Goal: Task Accomplishment & Management: Complete application form

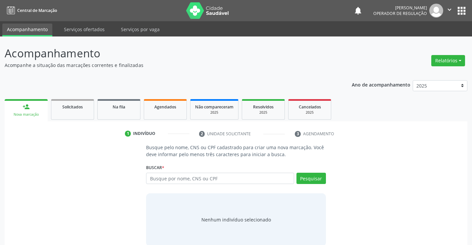
click at [194, 177] on input "text" at bounding box center [220, 178] width 148 height 11
type input "708005896843925"
click at [313, 180] on button "Pesquisar" at bounding box center [312, 178] width 30 height 11
type input "708005896843925"
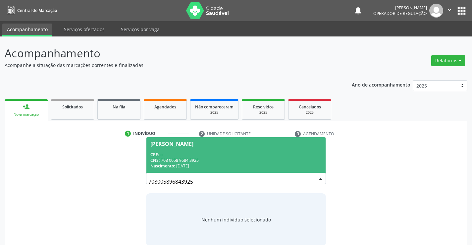
click at [261, 156] on div "CPF: --" at bounding box center [236, 155] width 171 height 6
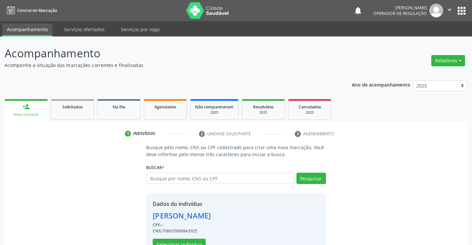
scroll to position [21, 0]
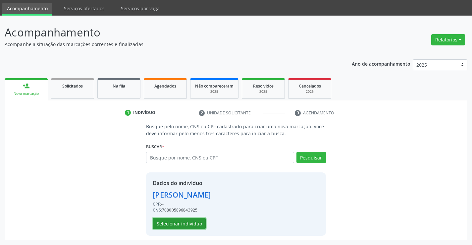
click at [192, 221] on button "Selecionar indivíduo" at bounding box center [179, 223] width 53 height 11
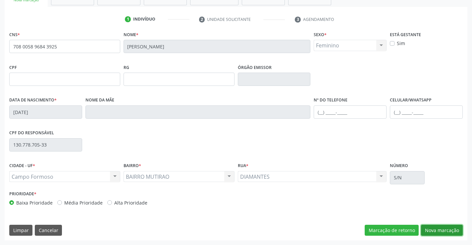
click at [434, 231] on button "Nova marcação" at bounding box center [442, 230] width 42 height 11
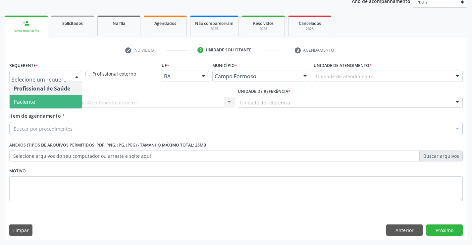
click at [53, 105] on span "Paciente" at bounding box center [46, 101] width 72 height 13
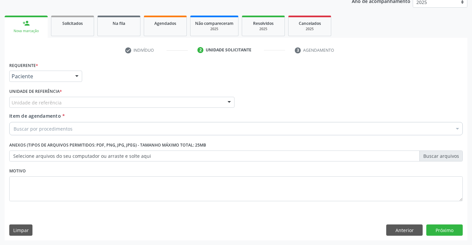
drag, startPoint x: 92, startPoint y: 102, endPoint x: 107, endPoint y: 144, distance: 43.6
click at [93, 106] on div "Unidade de referência" at bounding box center [121, 102] width 225 height 11
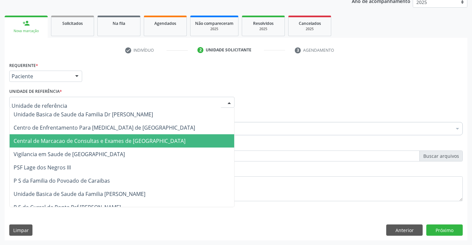
click at [109, 142] on span "Central de Marcacao de Consultas e Exames de [GEOGRAPHIC_DATA]" at bounding box center [100, 140] width 172 height 7
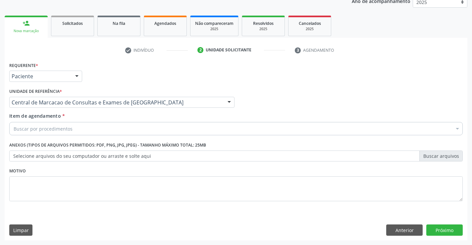
click at [89, 129] on div "Buscar por procedimentos" at bounding box center [236, 128] width 454 height 13
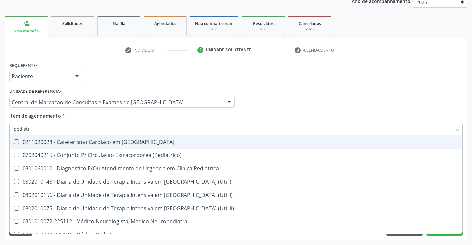
type input "pediatra"
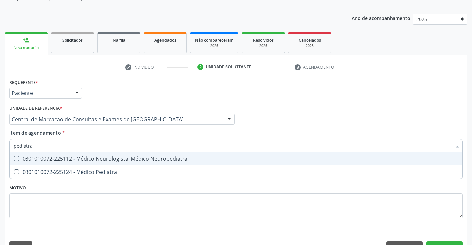
scroll to position [50, 0]
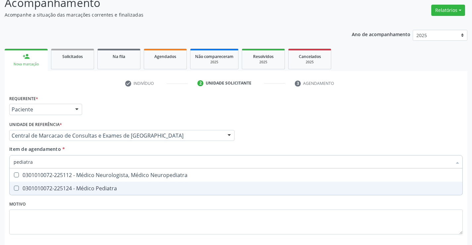
click at [96, 186] on div "0301010072-225124 - Médico Pediatra" at bounding box center [236, 188] width 445 height 5
checkbox Pediatra "true"
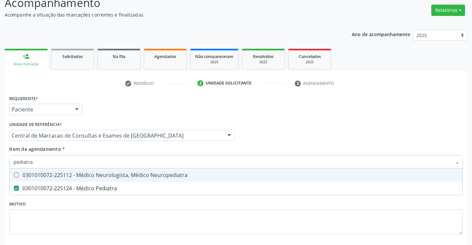
click at [352, 105] on div "Requerente * Paciente Profissional de Saúde Paciente Nenhum resultado encontrad…" at bounding box center [236, 106] width 457 height 26
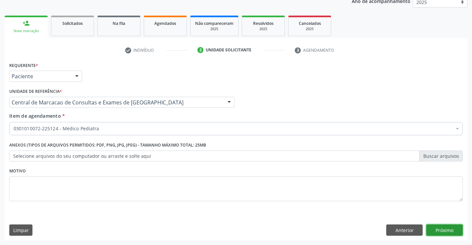
click at [435, 227] on button "Próximo" at bounding box center [445, 229] width 36 height 11
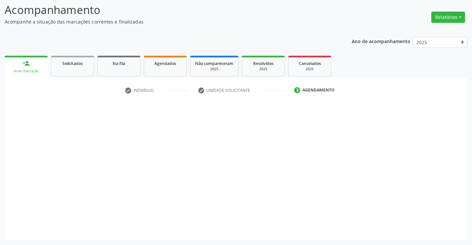
scroll to position [43, 0]
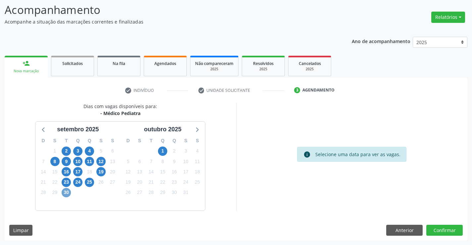
click at [66, 192] on span "30" at bounding box center [66, 192] width 9 height 9
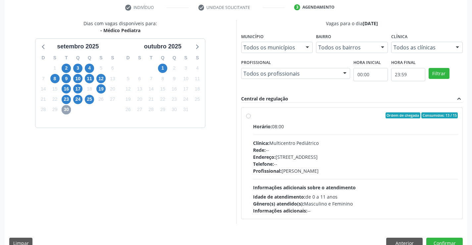
scroll to position [139, 0]
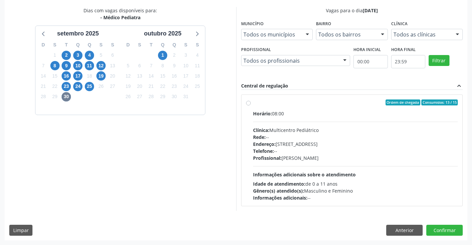
click at [335, 158] on div "Profissional: [PERSON_NAME]" at bounding box center [355, 157] width 205 height 7
click at [251, 105] on input "Ordem de chegada Consumidos: 13 / 15 Horário: 08:00 Clínica: Multicentro Pediát…" at bounding box center [248, 102] width 5 height 6
radio input "true"
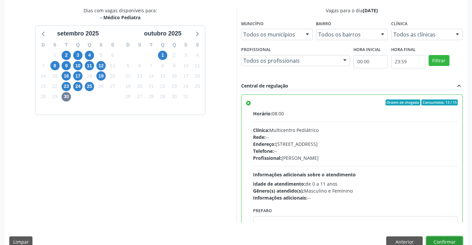
click at [442, 238] on button "Confirmar" at bounding box center [445, 241] width 36 height 11
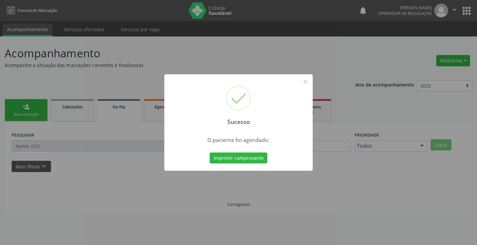
click at [210, 152] on button "Imprimir comprovante" at bounding box center [239, 157] width 58 height 11
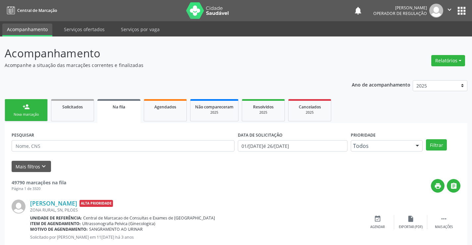
click at [19, 115] on div "Nova marcação" at bounding box center [26, 114] width 33 height 5
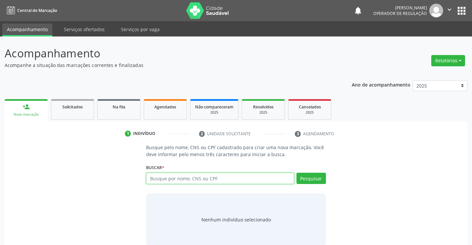
click at [169, 177] on input "text" at bounding box center [220, 178] width 148 height 11
type input "704609653749325"
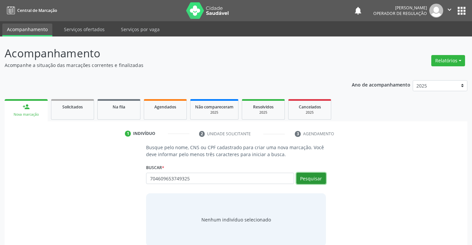
click at [310, 179] on button "Pesquisar" at bounding box center [312, 178] width 30 height 11
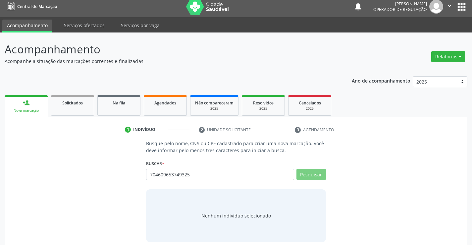
scroll to position [11, 0]
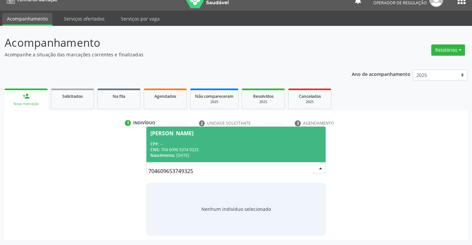
click at [201, 145] on div "CPF: --" at bounding box center [236, 144] width 171 height 6
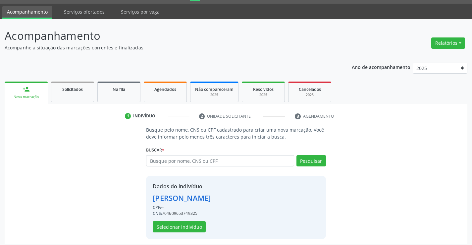
scroll to position [21, 0]
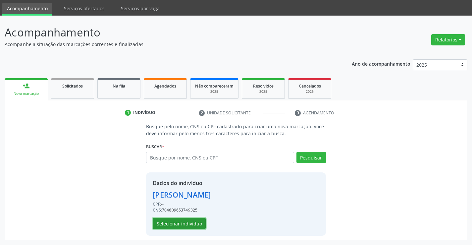
click at [170, 224] on button "Selecionar indivíduo" at bounding box center [179, 223] width 53 height 11
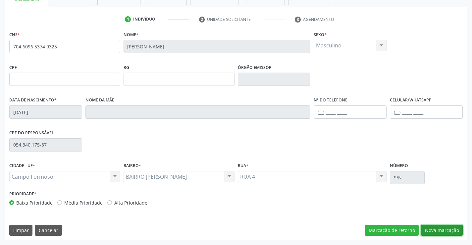
click at [427, 228] on button "Nova marcação" at bounding box center [442, 230] width 42 height 11
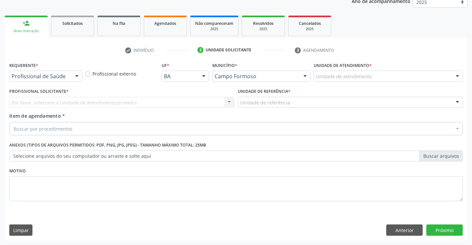
click at [57, 73] on div "Profissional de Saúde" at bounding box center [45, 76] width 73 height 11
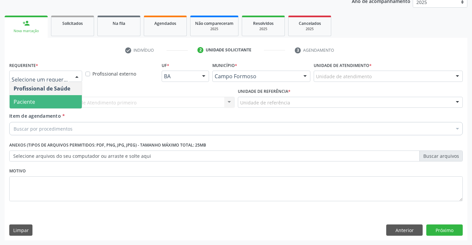
click at [47, 105] on span "Paciente" at bounding box center [46, 101] width 72 height 13
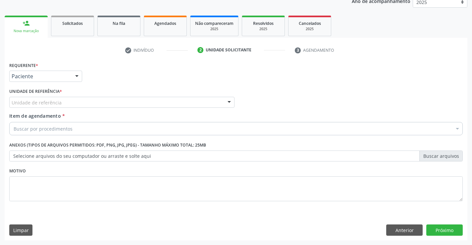
click at [74, 101] on div "Unidade de referência" at bounding box center [121, 102] width 225 height 11
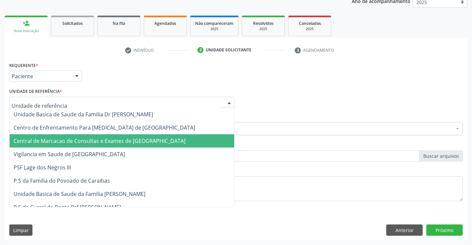
click at [69, 142] on span "Central de Marcacao de Consultas e Exames de [GEOGRAPHIC_DATA]" at bounding box center [100, 140] width 172 height 7
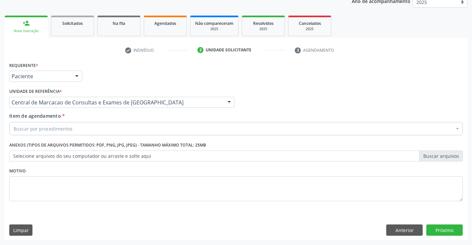
click at [69, 124] on div "Buscar por procedimentos" at bounding box center [236, 128] width 454 height 13
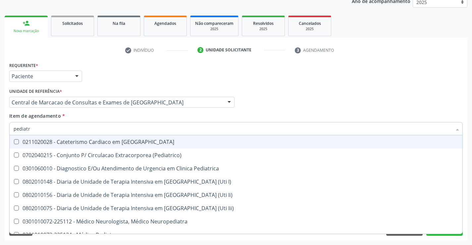
type input "pediatra"
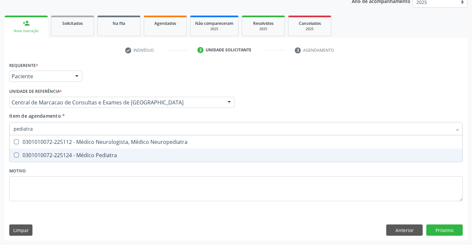
click at [71, 151] on span "0301010072-225124 - Médico Pediatra" at bounding box center [236, 155] width 453 height 13
checkbox Pediatra "true"
click at [433, 231] on div "Requerente * Paciente Profissional de Saúde Paciente Nenhum resultado encontrad…" at bounding box center [236, 150] width 463 height 180
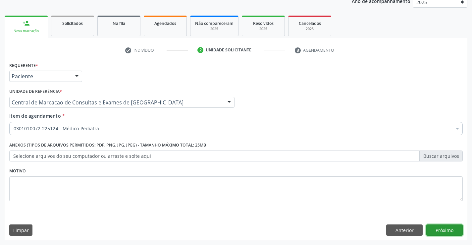
click at [436, 230] on button "Próximo" at bounding box center [445, 229] width 36 height 11
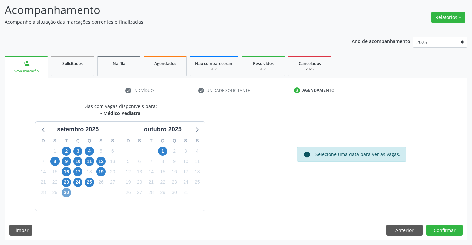
click at [68, 193] on span "30" at bounding box center [66, 192] width 9 height 9
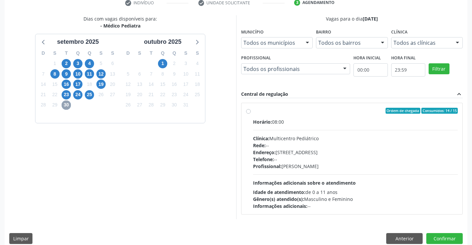
scroll to position [139, 0]
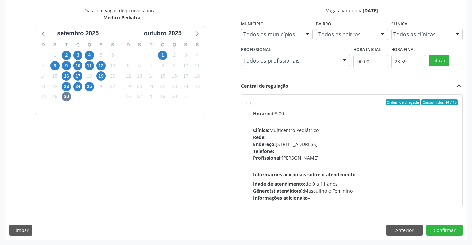
click at [360, 156] on div "Profissional: [PERSON_NAME]" at bounding box center [355, 157] width 205 height 7
click at [251, 105] on input "Ordem de chegada Consumidos: 14 / 15 Horário: 08:00 Clínica: Multicentro Pediát…" at bounding box center [248, 102] width 5 height 6
radio input "true"
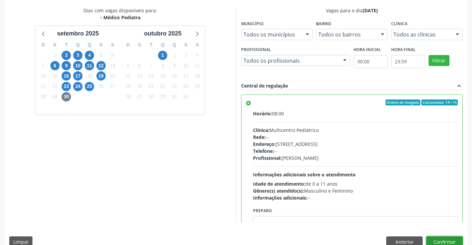
click at [447, 242] on button "Confirmar" at bounding box center [445, 241] width 36 height 11
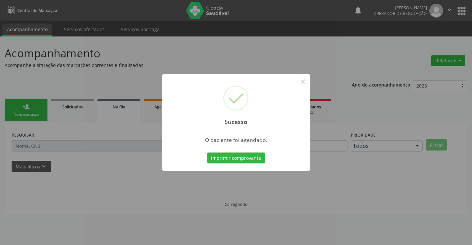
scroll to position [0, 0]
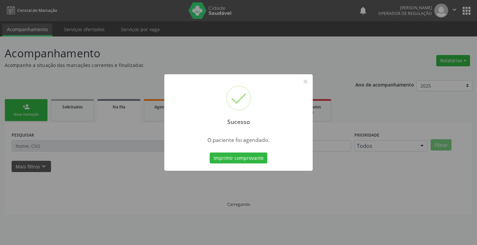
click at [210, 152] on button "Imprimir comprovante" at bounding box center [239, 157] width 58 height 11
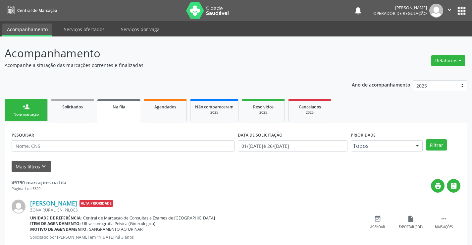
click at [32, 104] on link "person_add Nova marcação" at bounding box center [26, 110] width 43 height 22
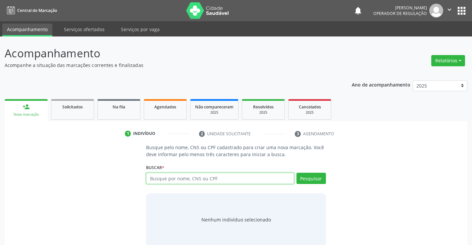
click at [180, 176] on input "text" at bounding box center [220, 178] width 148 height 11
type input "702900584725275"
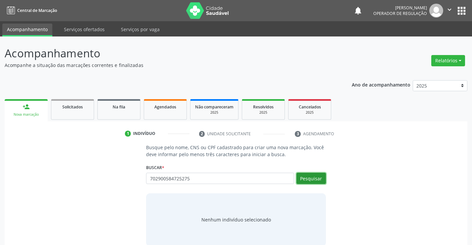
click at [318, 181] on button "Pesquisar" at bounding box center [312, 178] width 30 height 11
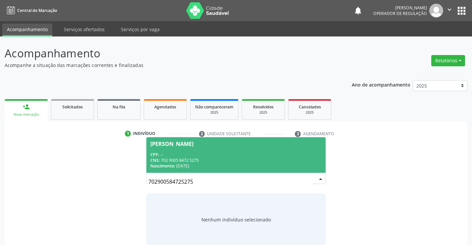
click at [240, 157] on div "CNS: 702 9005 8472 5275" at bounding box center [236, 160] width 171 height 6
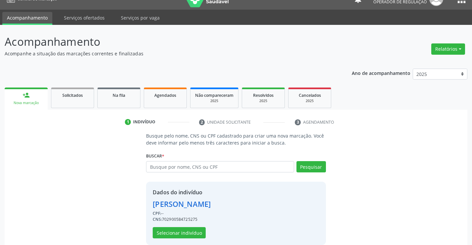
scroll to position [21, 0]
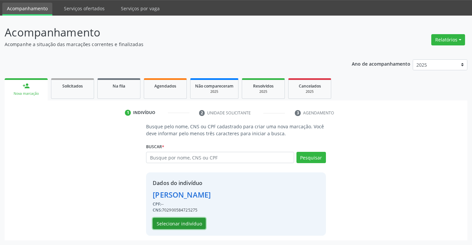
click at [180, 219] on button "Selecionar indivíduo" at bounding box center [179, 223] width 53 height 11
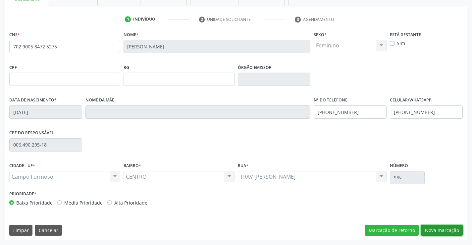
click at [443, 230] on button "Nova marcação" at bounding box center [442, 230] width 42 height 11
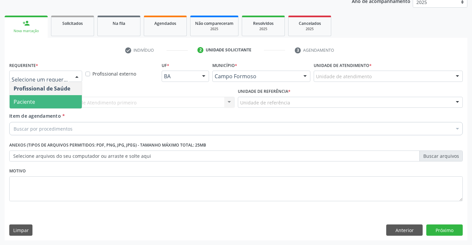
click at [61, 101] on span "Paciente" at bounding box center [46, 101] width 72 height 13
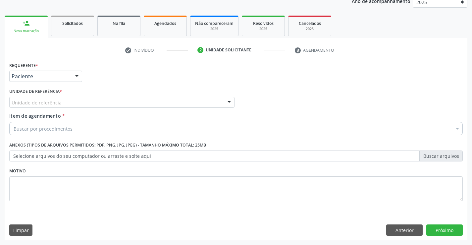
click at [81, 100] on div "Unidade de referência" at bounding box center [121, 102] width 225 height 11
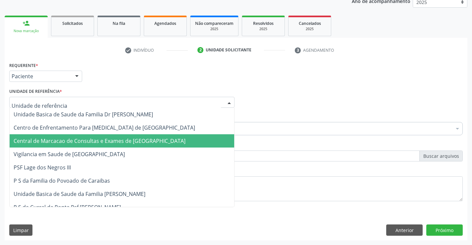
click at [42, 136] on span "Central de Marcacao de Consultas e Exames de [GEOGRAPHIC_DATA]" at bounding box center [122, 140] width 225 height 13
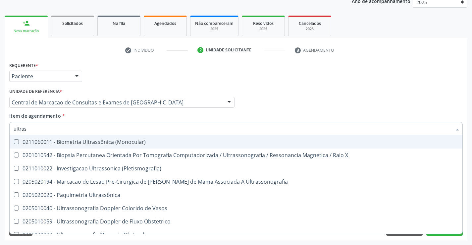
type input "ultrass"
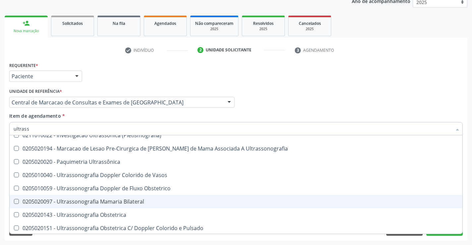
scroll to position [66, 0]
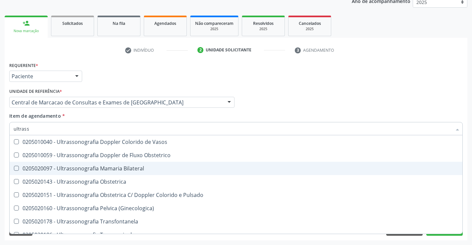
click at [137, 171] on div "0205020097 - Ultrassonografia Mamaria Bilateral" at bounding box center [236, 168] width 445 height 5
checkbox Bilateral "true"
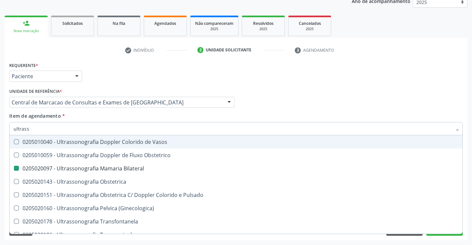
click at [364, 92] on div "Profissional Solicitante Por favor, selecione a Unidade de Atendimento primeiro…" at bounding box center [236, 100] width 457 height 26
checkbox X "true"
checkbox Bilateral "false"
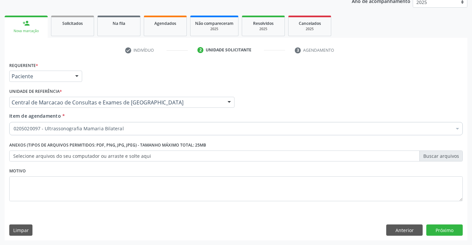
scroll to position [0, 0]
click at [455, 233] on button "Próximo" at bounding box center [445, 229] width 36 height 11
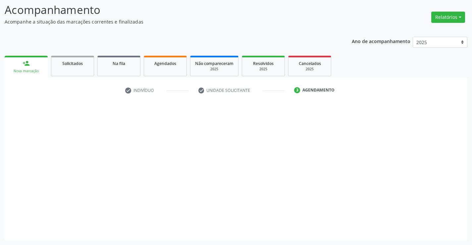
scroll to position [43, 0]
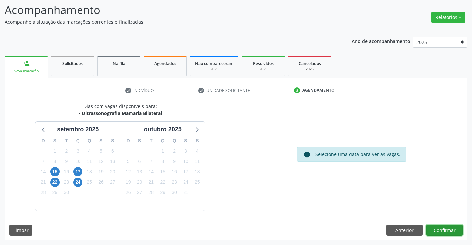
click at [446, 230] on button "Confirmar" at bounding box center [445, 230] width 36 height 11
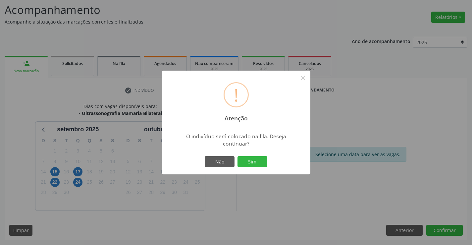
click at [238, 156] on button "Sim" at bounding box center [253, 161] width 30 height 11
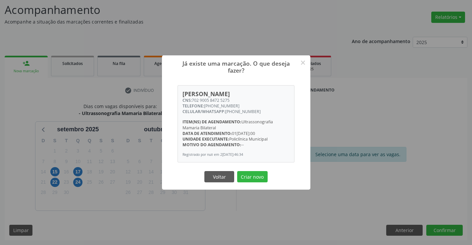
click at [237, 171] on button "Criar novo" at bounding box center [252, 176] width 30 height 11
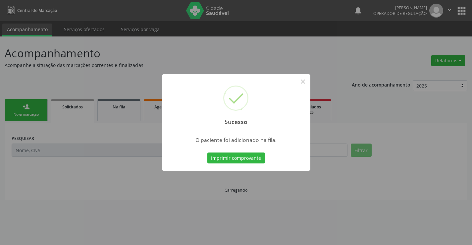
scroll to position [0, 0]
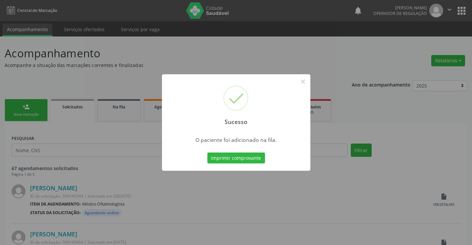
click at [208, 152] on button "Imprimir comprovante" at bounding box center [237, 157] width 58 height 11
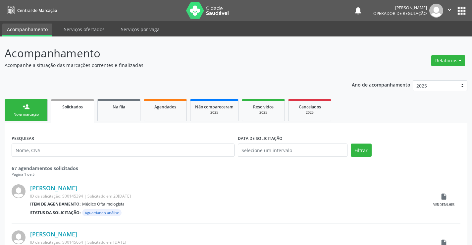
click at [26, 104] on div "person_add" at bounding box center [26, 106] width 7 height 7
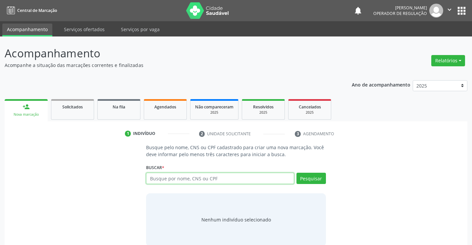
click at [164, 175] on input "text" at bounding box center [220, 178] width 148 height 11
type input "700507700232059"
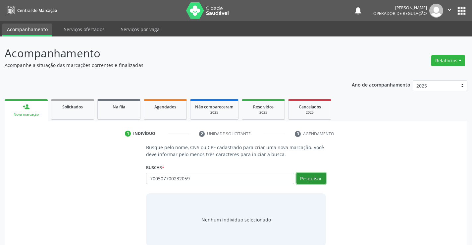
click at [322, 179] on button "Pesquisar" at bounding box center [312, 178] width 30 height 11
type input "700507700232059"
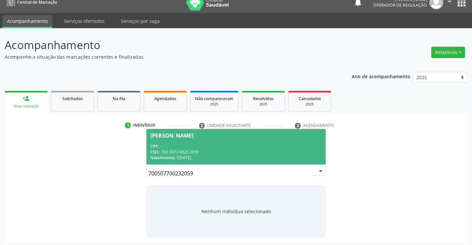
scroll to position [11, 0]
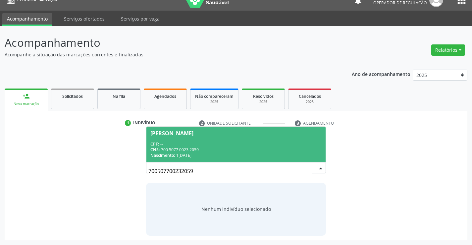
click at [224, 151] on div "CNS: 700 5077 0023 2059" at bounding box center [236, 150] width 171 height 6
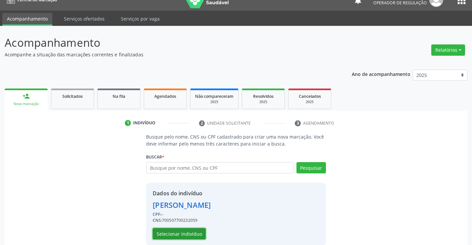
click at [179, 231] on button "Selecionar indivíduo" at bounding box center [179, 233] width 53 height 11
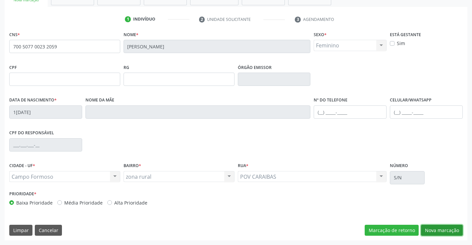
click at [428, 228] on button "Nova marcação" at bounding box center [442, 230] width 42 height 11
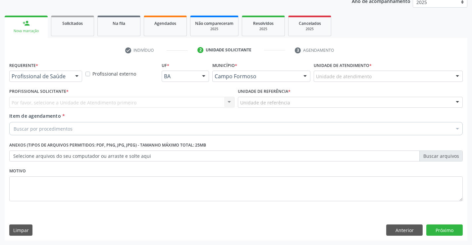
scroll to position [84, 0]
click at [67, 82] on div "Requerente * Profissional de Saúde Profissional de Saúde Paciente Nenhum result…" at bounding box center [46, 73] width 76 height 26
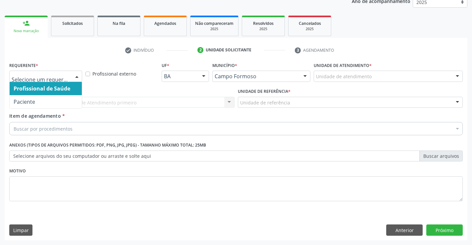
click at [73, 73] on div at bounding box center [77, 76] width 10 height 11
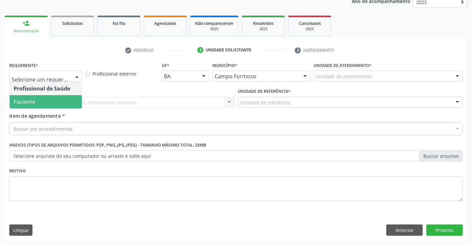
click at [71, 98] on span "Paciente" at bounding box center [46, 101] width 72 height 13
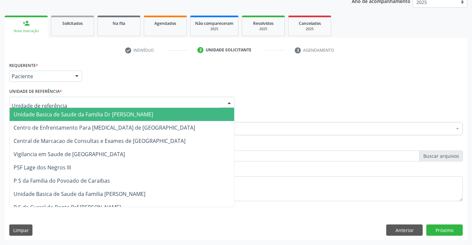
click at [77, 99] on div at bounding box center [121, 102] width 225 height 11
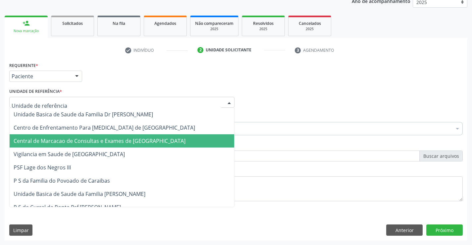
click at [62, 139] on span "Central de Marcacao de Consultas e Exames de [GEOGRAPHIC_DATA]" at bounding box center [100, 140] width 172 height 7
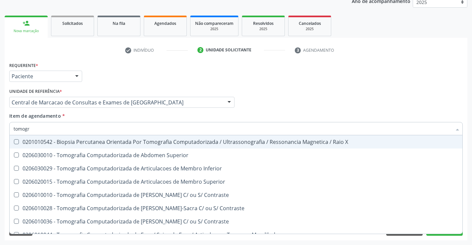
type input "tomogra"
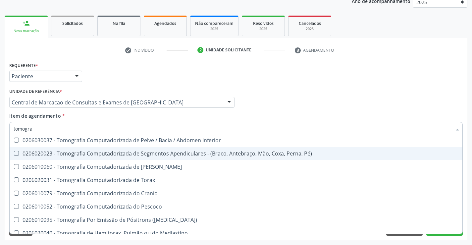
scroll to position [114, 0]
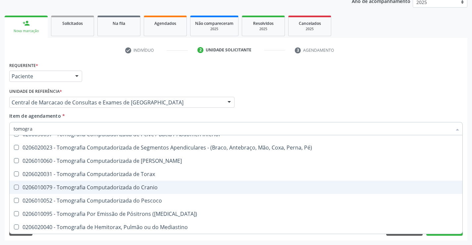
click at [188, 187] on div "0206010079 - Tomografia Computadorizada do Cranio" at bounding box center [236, 187] width 445 height 5
checkbox Cranio "true"
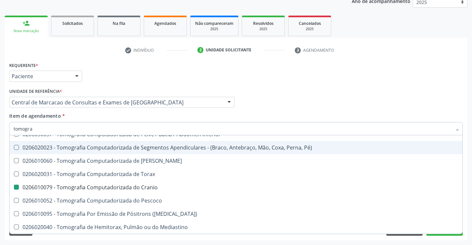
click at [376, 85] on div "Requerente * Paciente Profissional de Saúde Paciente Nenhum resultado encontrad…" at bounding box center [236, 73] width 457 height 26
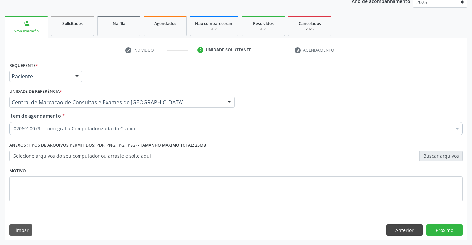
scroll to position [0, 0]
click at [434, 230] on button "Próximo" at bounding box center [445, 229] width 36 height 11
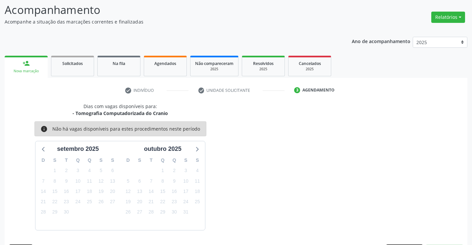
scroll to position [63, 0]
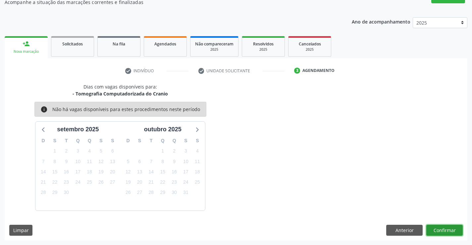
click at [434, 230] on button "Confirmar" at bounding box center [445, 230] width 36 height 11
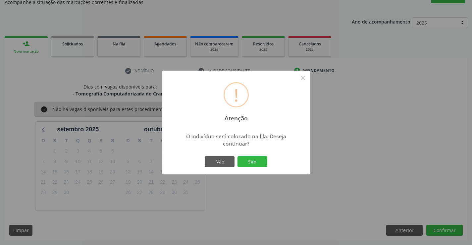
click at [238, 156] on button "Sim" at bounding box center [253, 161] width 30 height 11
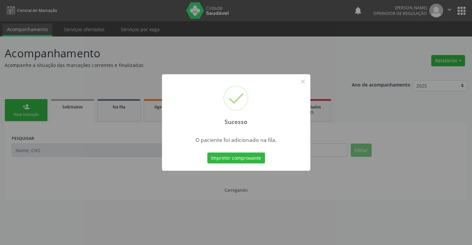
scroll to position [0, 0]
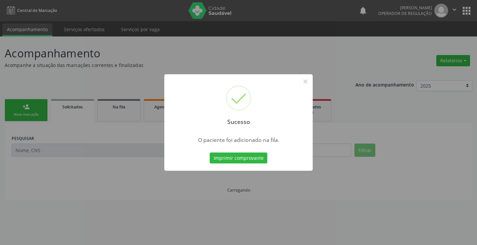
click at [210, 152] on button "Imprimir comprovante" at bounding box center [239, 157] width 58 height 11
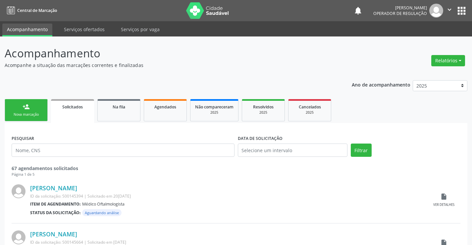
click at [29, 107] on div "person_add" at bounding box center [26, 106] width 7 height 7
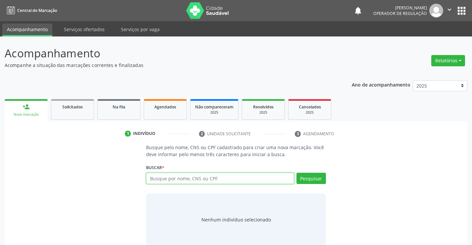
click at [164, 178] on input "text" at bounding box center [220, 178] width 148 height 11
type input "708000838514820"
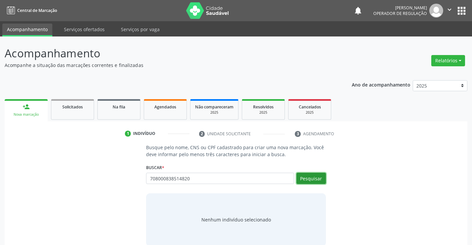
click at [305, 175] on button "Pesquisar" at bounding box center [312, 178] width 30 height 11
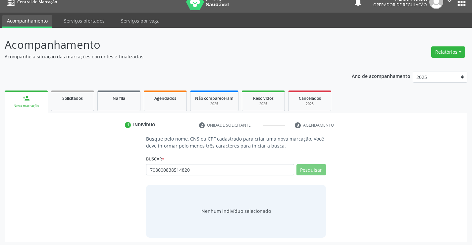
scroll to position [11, 0]
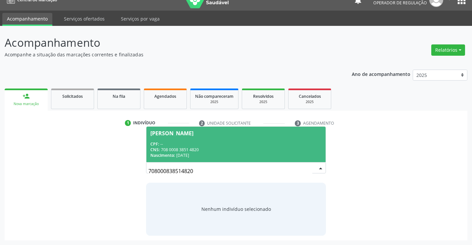
click at [247, 144] on div "CPF: --" at bounding box center [236, 144] width 171 height 6
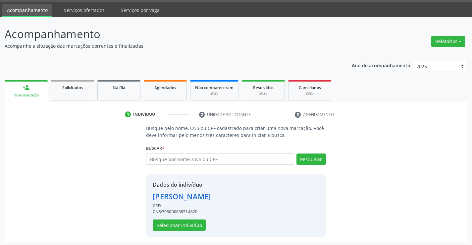
scroll to position [21, 0]
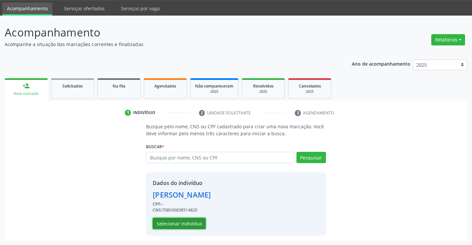
click at [171, 224] on button "Selecionar indivíduo" at bounding box center [179, 223] width 53 height 11
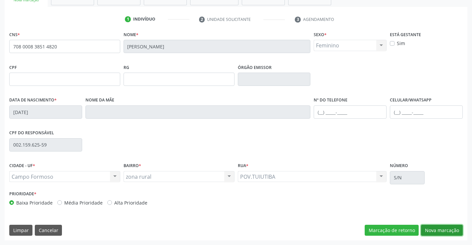
click at [430, 228] on button "Nova marcação" at bounding box center [442, 230] width 42 height 11
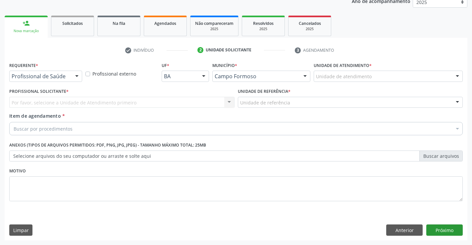
scroll to position [84, 0]
click at [38, 111] on div "Profissional Solicitante * Por favor, selecione a Unidade de Atendimento primei…" at bounding box center [122, 100] width 229 height 26
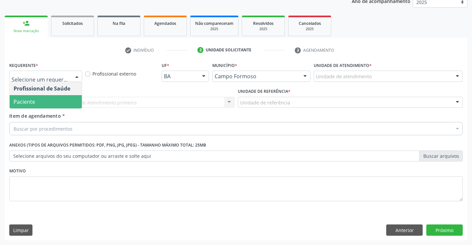
click at [51, 106] on span "Paciente" at bounding box center [46, 101] width 72 height 13
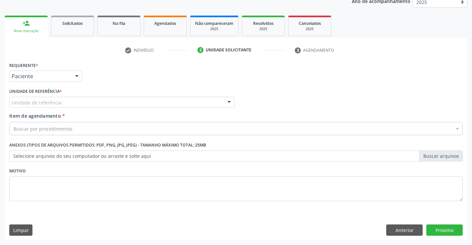
click at [81, 97] on div "Requerente * Paciente Profissional de Saúde Paciente Nenhum resultado encontrad…" at bounding box center [236, 135] width 454 height 150
click at [90, 96] on div "Unidade de referência * Unidade de referência Unidade Basica de Saude da Famili…" at bounding box center [121, 97] width 225 height 21
click at [90, 104] on div "Unidade de referência" at bounding box center [121, 102] width 225 height 11
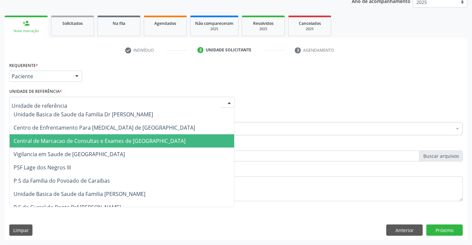
click at [66, 142] on span "Central de Marcacao de Consultas e Exames de [GEOGRAPHIC_DATA]" at bounding box center [100, 140] width 172 height 7
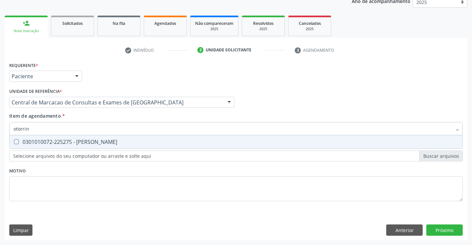
type input "otorrino"
click at [77, 144] on div "0301010072-225275 - [PERSON_NAME]" at bounding box center [236, 141] width 445 height 5
checkbox Otorrinolaringologista "true"
click at [438, 228] on div "Requerente * Paciente Profissional de Saúde Paciente Nenhum resultado encontrad…" at bounding box center [236, 150] width 463 height 180
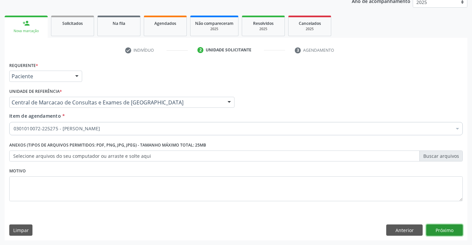
click at [438, 228] on button "Próximo" at bounding box center [445, 229] width 36 height 11
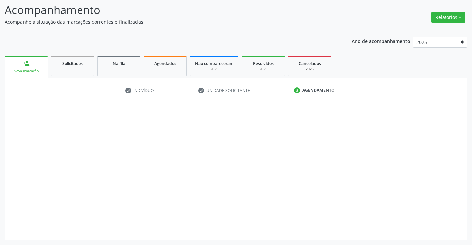
scroll to position [43, 0]
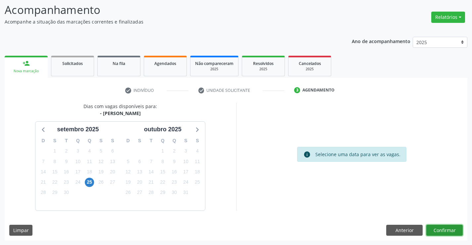
click at [432, 227] on button "Confirmar" at bounding box center [445, 230] width 36 height 11
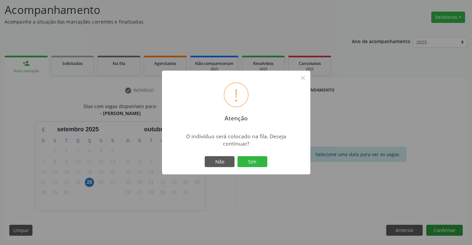
click at [238, 156] on button "Sim" at bounding box center [253, 161] width 30 height 11
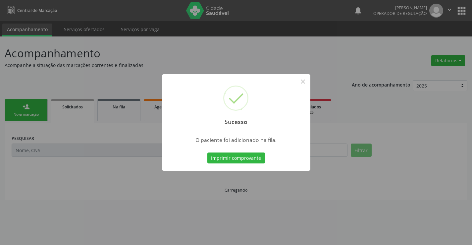
scroll to position [0, 0]
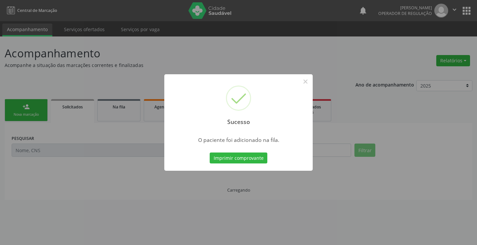
click at [210, 152] on button "Imprimir comprovante" at bounding box center [239, 157] width 58 height 11
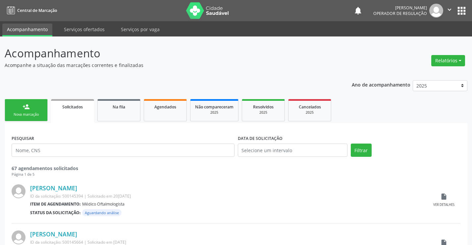
click at [40, 110] on link "person_add Nova marcação" at bounding box center [26, 110] width 43 height 22
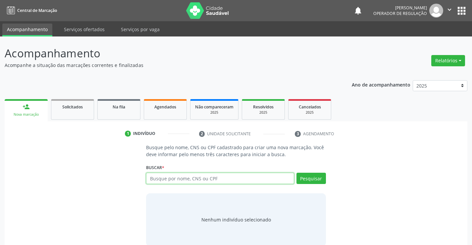
click at [216, 176] on input "text" at bounding box center [220, 178] width 148 height 11
type input "706504337481094"
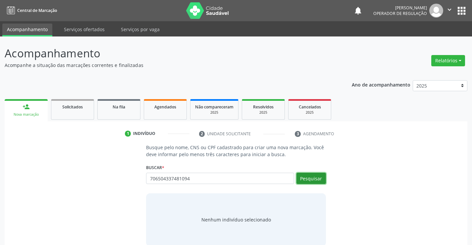
click at [325, 176] on button "Pesquisar" at bounding box center [312, 178] width 30 height 11
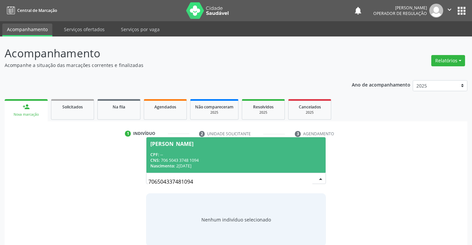
click at [278, 161] on div "CNS: 706 5043 3748 1094" at bounding box center [236, 160] width 171 height 6
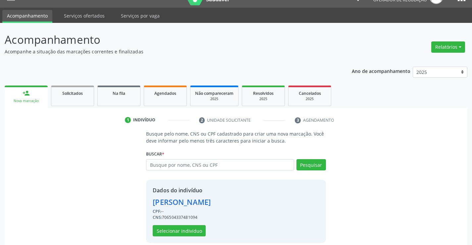
scroll to position [21, 0]
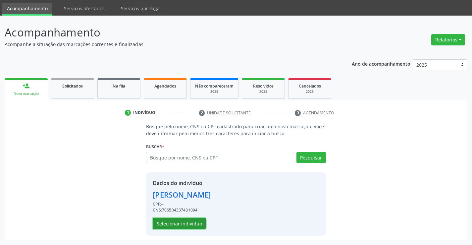
click at [199, 224] on button "Selecionar indivíduo" at bounding box center [179, 223] width 53 height 11
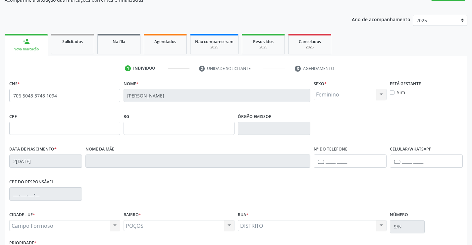
scroll to position [114, 0]
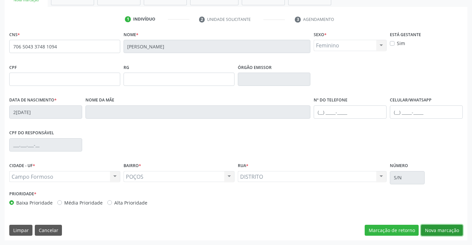
click at [448, 231] on button "Nova marcação" at bounding box center [442, 230] width 42 height 11
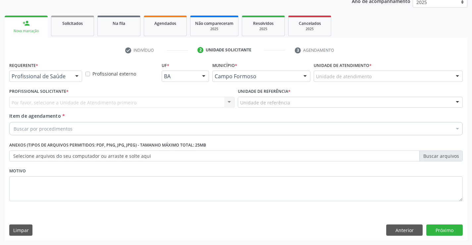
scroll to position [84, 0]
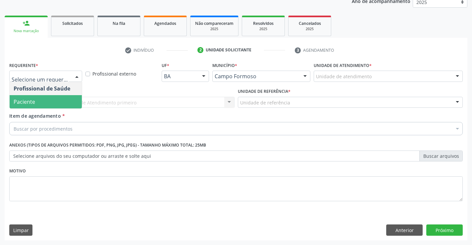
click at [24, 103] on span "Paciente" at bounding box center [25, 101] width 22 height 7
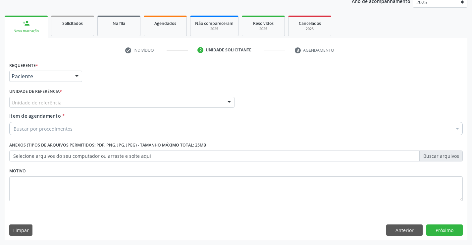
click at [112, 107] on div "Unidade de referência" at bounding box center [121, 102] width 225 height 11
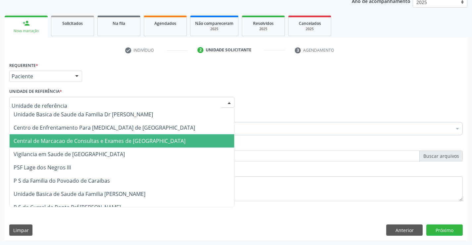
click at [106, 140] on span "Central de Marcacao de Consultas e Exames de [GEOGRAPHIC_DATA]" at bounding box center [100, 140] width 172 height 7
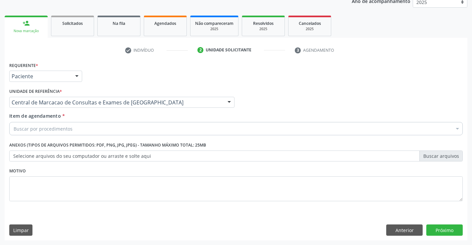
click at [107, 131] on div "Buscar por procedimentos" at bounding box center [236, 128] width 454 height 13
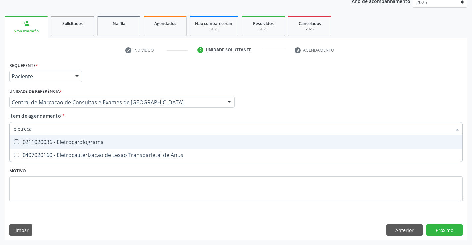
type input "eletrocar"
click at [111, 140] on div "0211020036 - Eletrocardiograma" at bounding box center [236, 141] width 445 height 5
checkbox Eletrocardiograma "true"
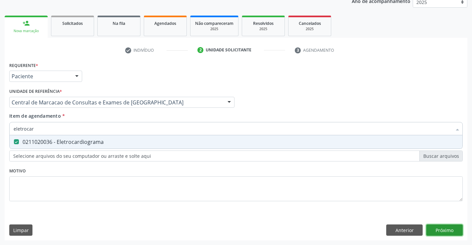
click at [450, 235] on button "Próximo" at bounding box center [445, 229] width 36 height 11
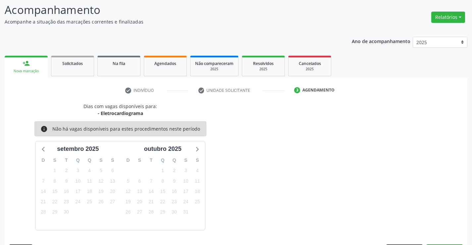
scroll to position [63, 0]
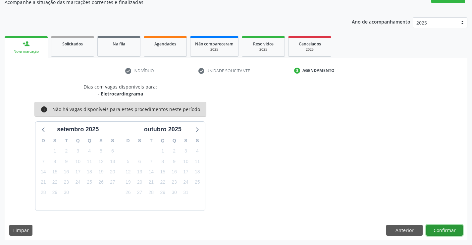
click at [443, 229] on button "Confirmar" at bounding box center [445, 230] width 36 height 11
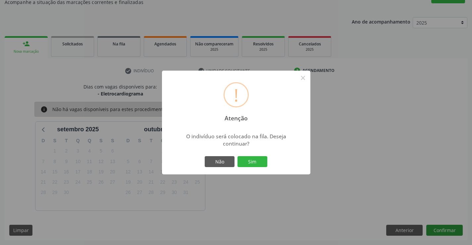
click at [238, 156] on button "Sim" at bounding box center [253, 161] width 30 height 11
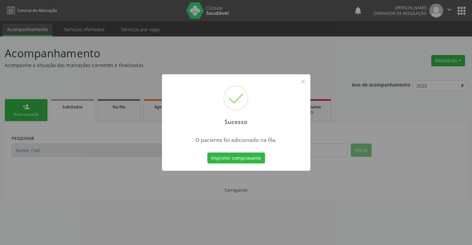
scroll to position [0, 0]
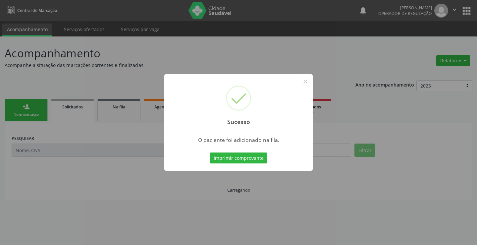
click at [210, 152] on button "Imprimir comprovante" at bounding box center [239, 157] width 58 height 11
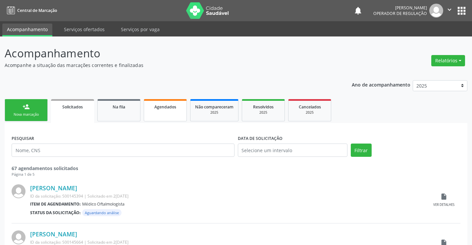
click at [168, 110] on link "Agendados" at bounding box center [165, 110] width 43 height 22
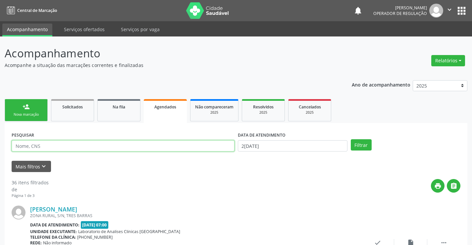
click at [48, 143] on input "text" at bounding box center [123, 145] width 223 height 11
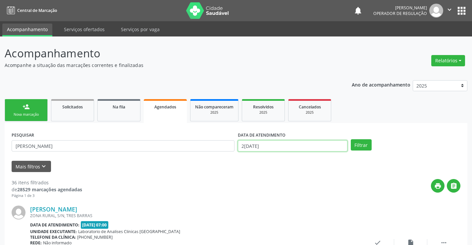
click at [335, 149] on input "26/09/2025" at bounding box center [293, 145] width 110 height 11
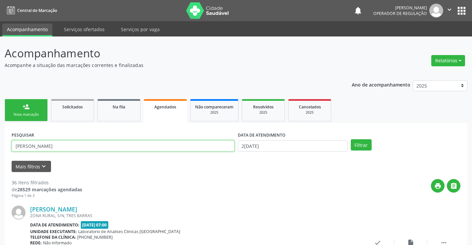
click at [50, 146] on input "geovana dias" at bounding box center [123, 145] width 223 height 11
type input "geovana silva"
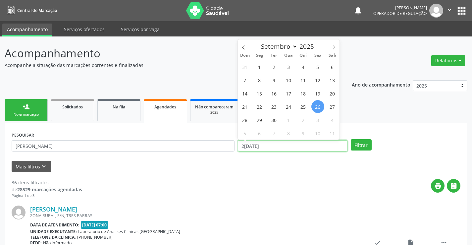
click at [286, 148] on input "26/09/2025" at bounding box center [293, 145] width 110 height 11
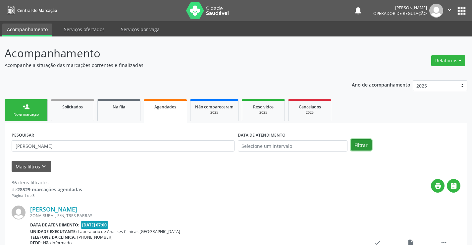
click at [360, 146] on button "Filtrar" at bounding box center [361, 144] width 21 height 11
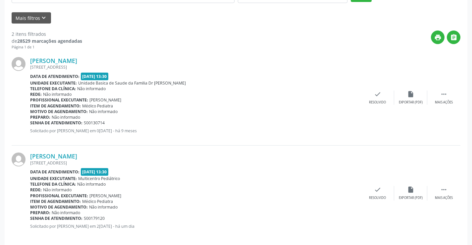
scroll to position [156, 0]
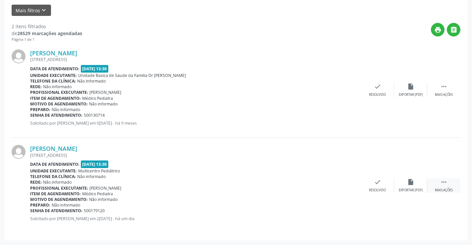
click at [440, 180] on div " Mais ações" at bounding box center [444, 185] width 33 height 14
click at [310, 186] on div "print Imprimir" at bounding box center [311, 185] width 33 height 14
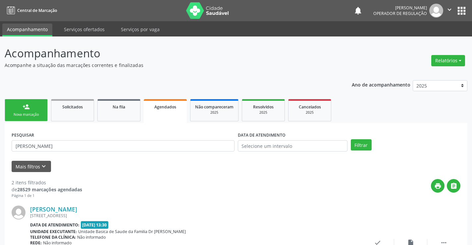
click at [33, 101] on link "person_add Nova marcação" at bounding box center [26, 110] width 43 height 22
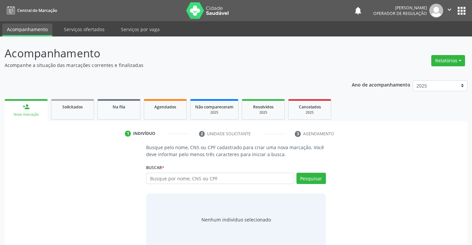
click at [177, 184] on div "Busque por nome, CNS ou CPF Nenhum resultado encontrado para: " " Digite nome, …" at bounding box center [236, 181] width 180 height 16
click at [180, 179] on input "text" at bounding box center [220, 178] width 148 height 11
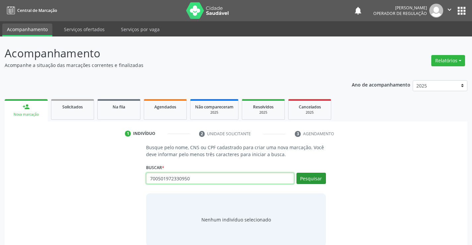
type input "700501972330950"
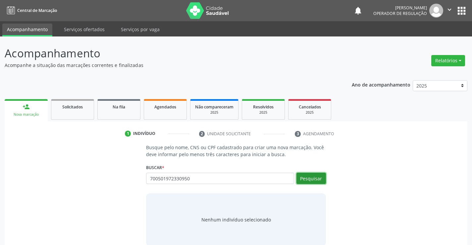
click at [313, 175] on button "Pesquisar" at bounding box center [312, 178] width 30 height 11
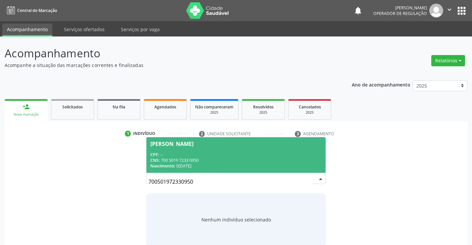
click at [230, 159] on div "CNS: 700 5019 7233 0950" at bounding box center [236, 160] width 171 height 6
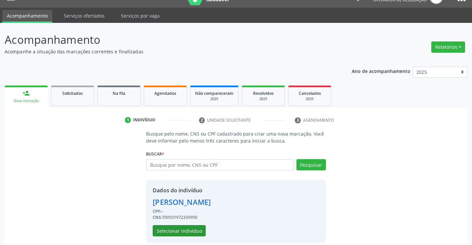
scroll to position [21, 0]
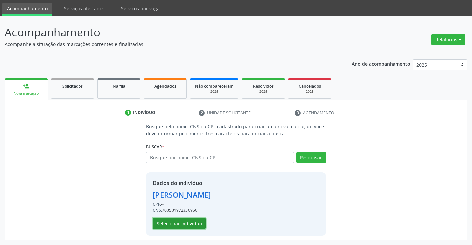
click at [195, 223] on button "Selecionar indivíduo" at bounding box center [179, 223] width 53 height 11
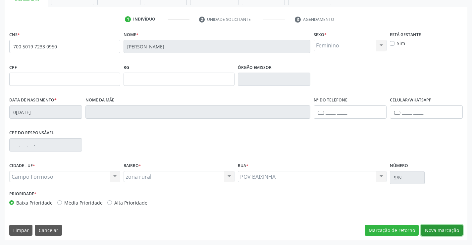
click at [427, 229] on button "Nova marcação" at bounding box center [442, 230] width 42 height 11
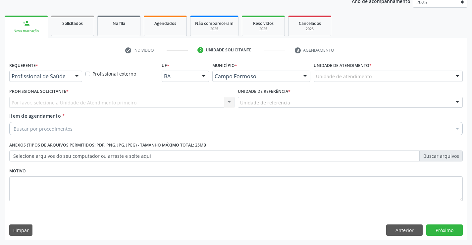
scroll to position [84, 0]
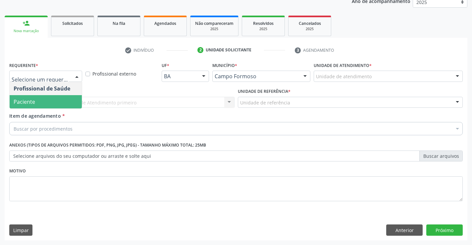
click at [56, 101] on span "Paciente" at bounding box center [46, 101] width 72 height 13
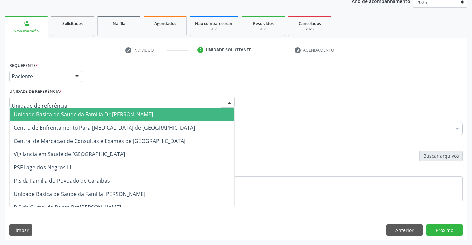
click at [64, 102] on div at bounding box center [121, 102] width 225 height 11
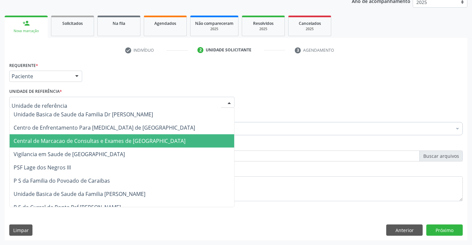
click at [77, 138] on span "Central de Marcacao de Consultas e Exames de [GEOGRAPHIC_DATA]" at bounding box center [100, 140] width 172 height 7
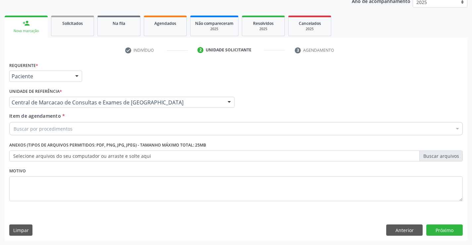
click at [81, 128] on div "Buscar por procedimentos" at bounding box center [236, 128] width 454 height 13
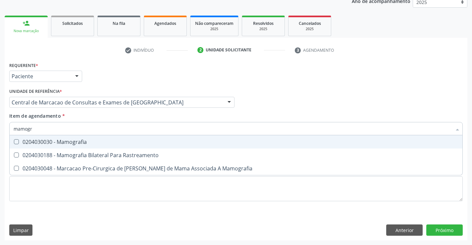
type input "mamogra"
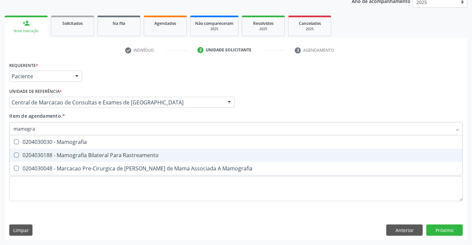
drag, startPoint x: 83, startPoint y: 156, endPoint x: 165, endPoint y: 153, distance: 81.9
click at [84, 155] on div "0204030188 - Mamografia Bilateral Para Rastreamento" at bounding box center [236, 154] width 445 height 5
checkbox Rastreamento "true"
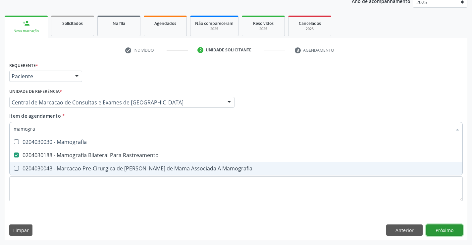
click at [437, 226] on div "Requerente * Paciente Profissional de Saúde Paciente Nenhum resultado encontrad…" at bounding box center [236, 150] width 463 height 180
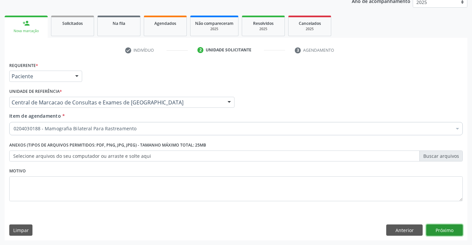
click at [446, 227] on button "Próximo" at bounding box center [445, 229] width 36 height 11
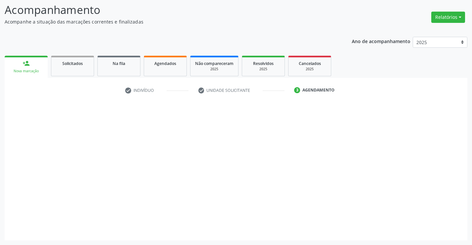
scroll to position [43, 0]
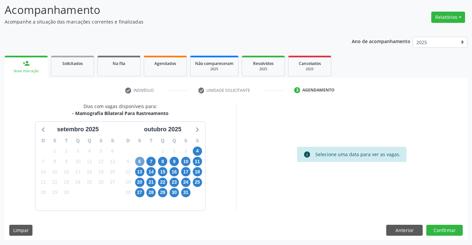
click at [142, 163] on span "6" at bounding box center [139, 161] width 9 height 9
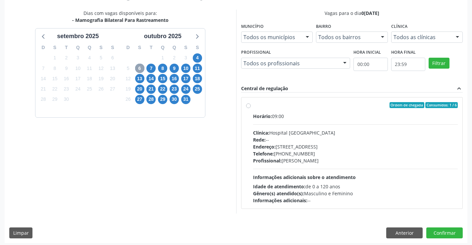
scroll to position [139, 0]
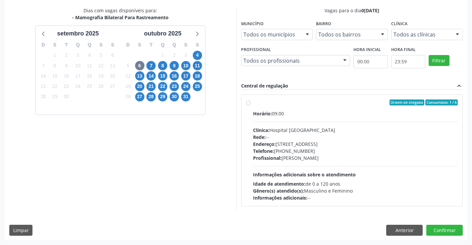
click at [368, 150] on div "Telefone: (74) 36451217" at bounding box center [355, 151] width 205 height 7
click at [251, 105] on input "Ordem de chegada Consumidos: 1 / 6 Horário: 09:00 Clínica: Hospital Sao Francis…" at bounding box center [248, 102] width 5 height 6
radio input "true"
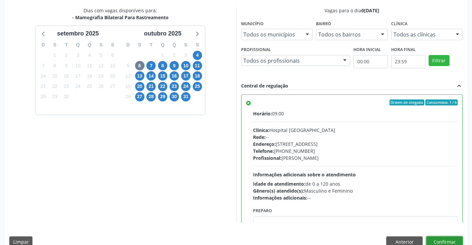
click at [435, 240] on button "Confirmar" at bounding box center [445, 241] width 36 height 11
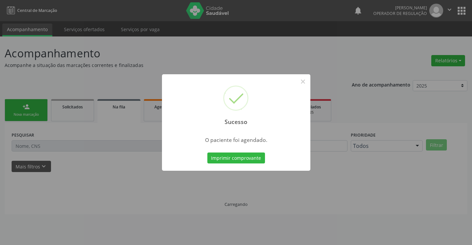
scroll to position [0, 0]
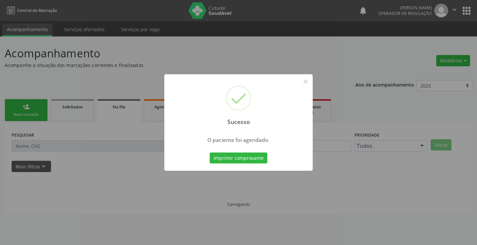
click at [210, 152] on button "Imprimir comprovante" at bounding box center [239, 157] width 58 height 11
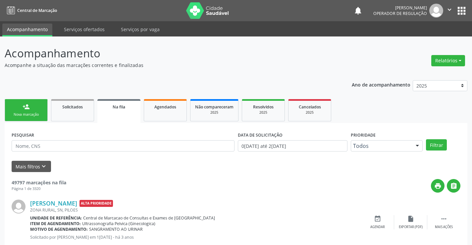
click at [30, 111] on link "person_add Nova marcação" at bounding box center [26, 110] width 43 height 22
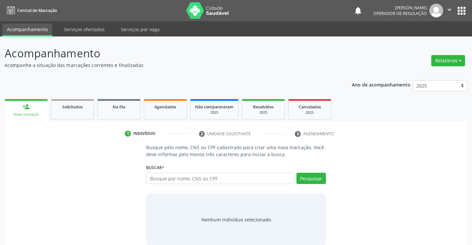
click at [30, 111] on link "person_add Nova marcação" at bounding box center [26, 110] width 43 height 22
click at [206, 178] on input "text" at bounding box center [220, 178] width 148 height 11
click at [447, 10] on icon "" at bounding box center [449, 9] width 7 height 7
click at [427, 39] on link "Sair" at bounding box center [433, 40] width 46 height 9
